Goal: Information Seeking & Learning: Compare options

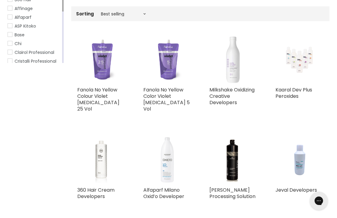
click at [292, 95] on link "Kaaral Dev Plus Peroxides" at bounding box center [294, 92] width 37 height 13
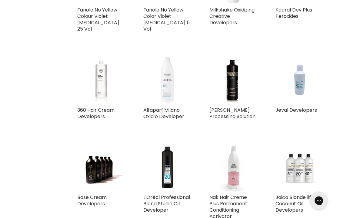
scroll to position [209, 0]
click at [92, 106] on link "360 Hair Cream Developers" at bounding box center [95, 112] width 37 height 13
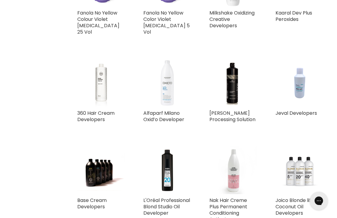
scroll to position [0, 0]
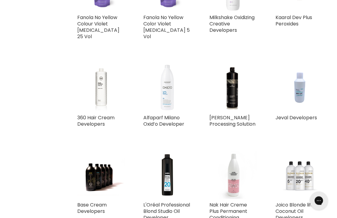
click at [170, 115] on link "Alfaparf Milano Oxid’o Developer" at bounding box center [163, 121] width 41 height 13
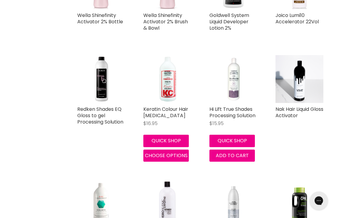
scroll to position [491, 0]
click at [249, 113] on link "Hi Lift True Shades Processing Solution" at bounding box center [232, 112] width 46 height 13
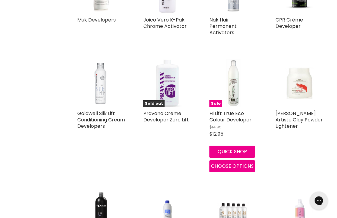
scroll to position [706, 0]
click at [162, 115] on link "Pravana Creme Developer Zero Lift" at bounding box center [165, 116] width 45 height 13
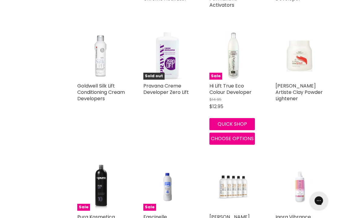
scroll to position [733, 0]
click at [240, 90] on link "Hi Lift True Eco Colour Developer" at bounding box center [230, 88] width 42 height 13
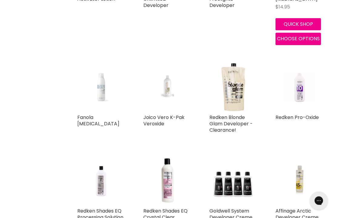
scroll to position [1090, 0]
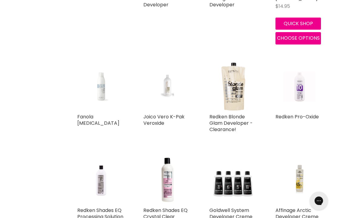
click at [82, 113] on link "Fanola Peroxide" at bounding box center [98, 119] width 42 height 13
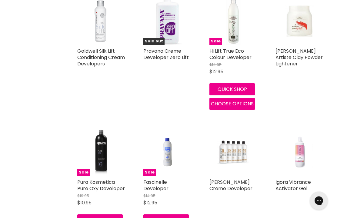
scroll to position [768, 0]
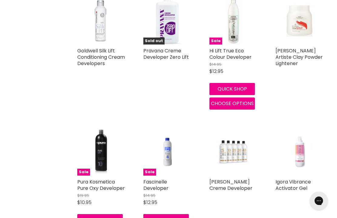
click at [161, 182] on link "Fascinelle Developer" at bounding box center [155, 185] width 25 height 13
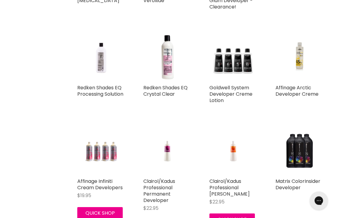
scroll to position [1215, 0]
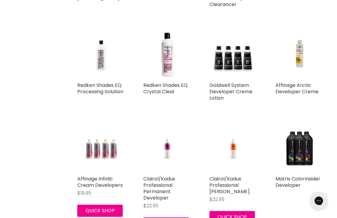
click at [305, 83] on link "Affinage Arctic Developer Creme" at bounding box center [297, 88] width 43 height 13
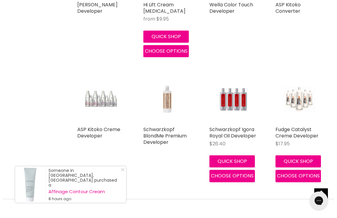
scroll to position [1908, 0]
click at [99, 126] on link "ASP Kitoko Creme Developer" at bounding box center [98, 132] width 43 height 13
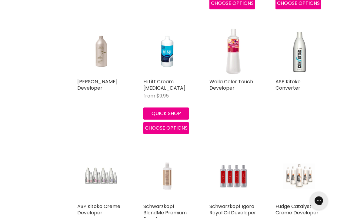
scroll to position [1831, 0]
click at [293, 64] on img "Main content" at bounding box center [300, 52] width 32 height 48
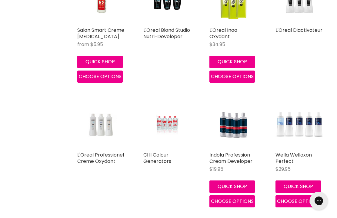
scroll to position [1626, 0]
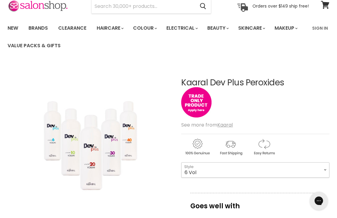
click at [319, 169] on select "6 Vol 10 Vol 20 Vol 30 Vol 40 Vol" at bounding box center [255, 169] width 148 height 15
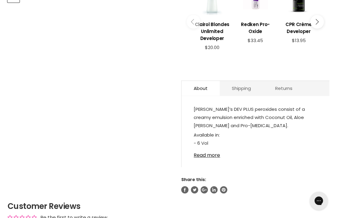
scroll to position [279, 0]
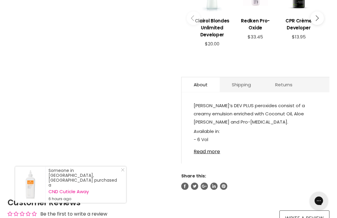
click at [214, 150] on link "Read more" at bounding box center [256, 149] width 124 height 9
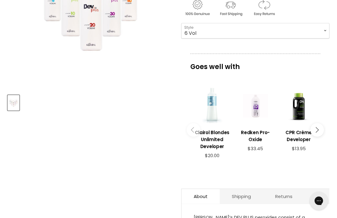
scroll to position [167, 0]
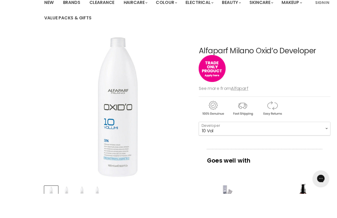
scroll to position [99, 0]
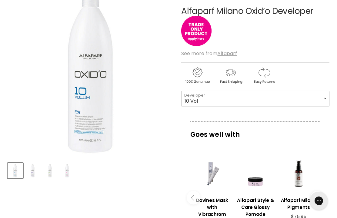
click at [322, 97] on select "10 Vol 20 Vol 30 Vol 40 Vol" at bounding box center [255, 98] width 148 height 15
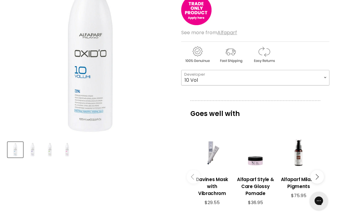
scroll to position [121, 0]
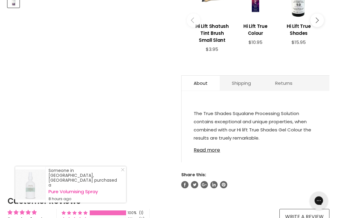
scroll to position [270, 0]
click at [212, 152] on link "Read more" at bounding box center [256, 148] width 124 height 9
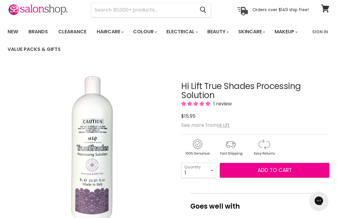
scroll to position [23, 0]
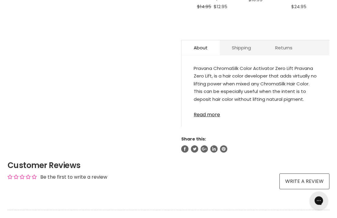
scroll to position [296, 0]
click at [212, 115] on link "Read more" at bounding box center [256, 113] width 124 height 9
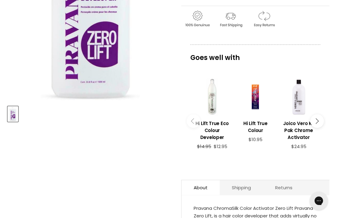
scroll to position [156, 0]
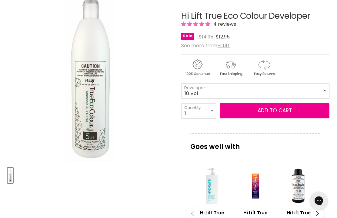
scroll to position [115, 0]
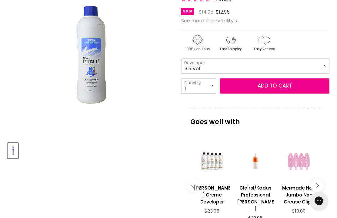
scroll to position [120, 0]
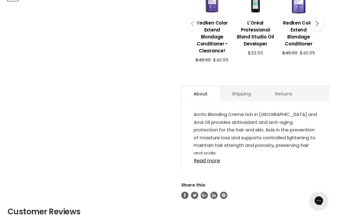
scroll to position [277, 0]
click at [210, 161] on link "Read more" at bounding box center [256, 159] width 124 height 9
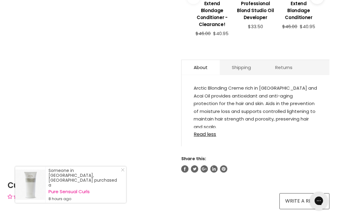
scroll to position [299, 0]
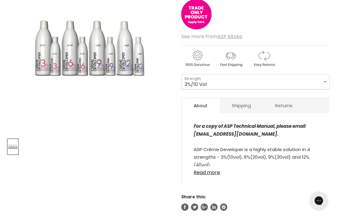
scroll to position [124, 0]
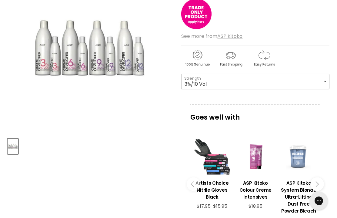
click at [324, 79] on select "3%/10 Vol 6%/20 Vol 9%/30 Vol 12%/40 Vol" at bounding box center [255, 81] width 148 height 15
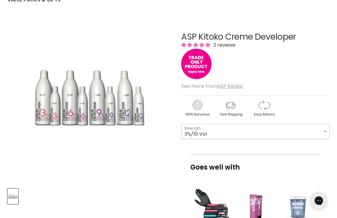
scroll to position [74, 0]
click at [29, 112] on img "ASP Kitoko Creme Developer image. Click or Scroll to Zoom." at bounding box center [63, 100] width 111 height 166
click at [24, 110] on img "ASP Kitoko Creme Developer image. Click or Scroll to Zoom." at bounding box center [63, 100] width 111 height 166
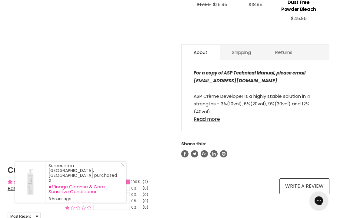
scroll to position [326, 0]
click at [212, 122] on link "Read more" at bounding box center [256, 117] width 124 height 9
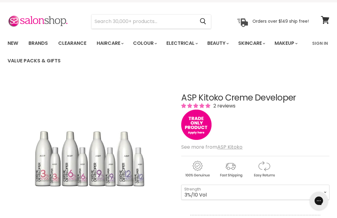
scroll to position [0, 0]
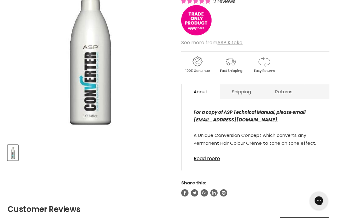
scroll to position [117, 0]
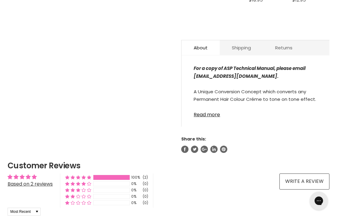
click at [210, 118] on link "Read more" at bounding box center [256, 113] width 124 height 9
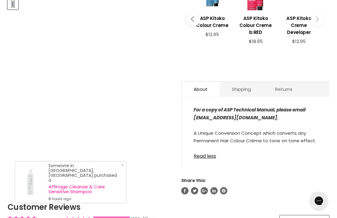
scroll to position [262, 0]
